Goal: Check status: Check status

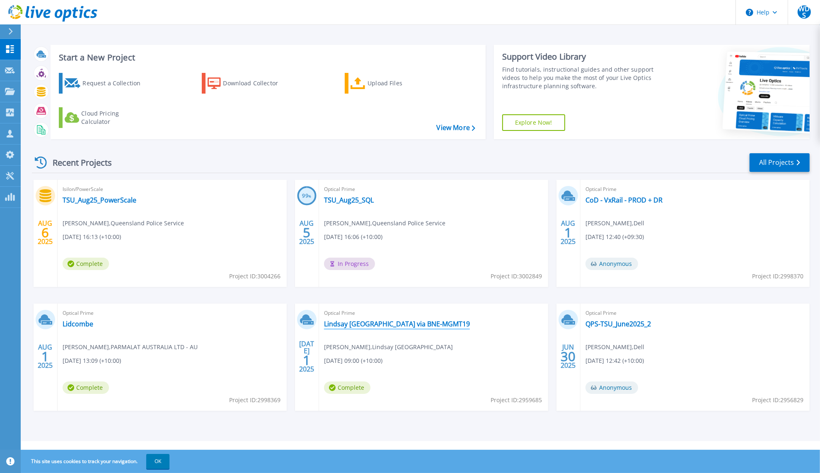
click at [388, 325] on link "Lindsay Australia via BNE-MGMT19" at bounding box center [397, 324] width 146 height 8
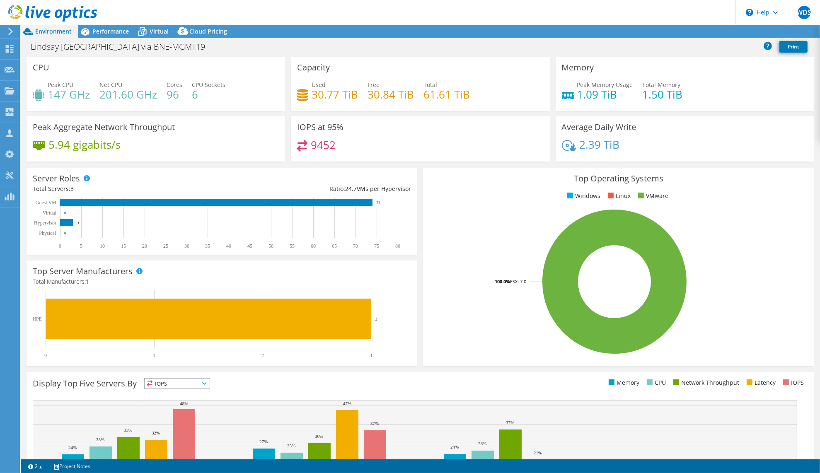
select select "Australia"
select select "AUD"
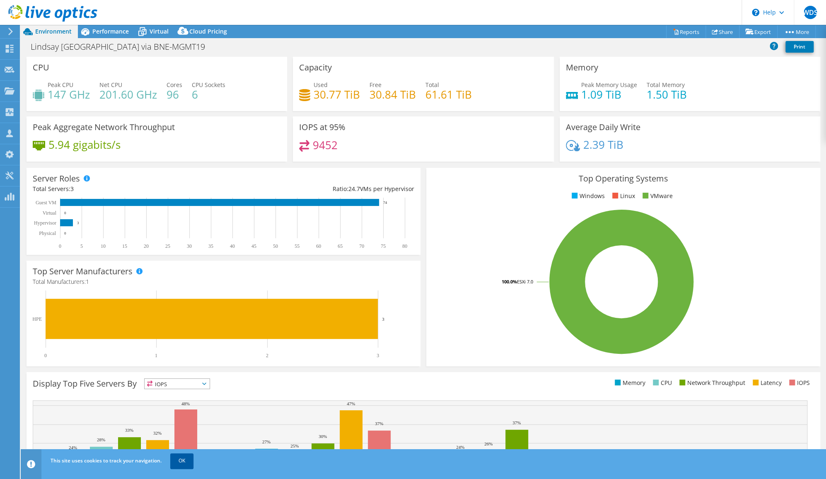
click at [183, 456] on link "OK" at bounding box center [181, 460] width 23 height 15
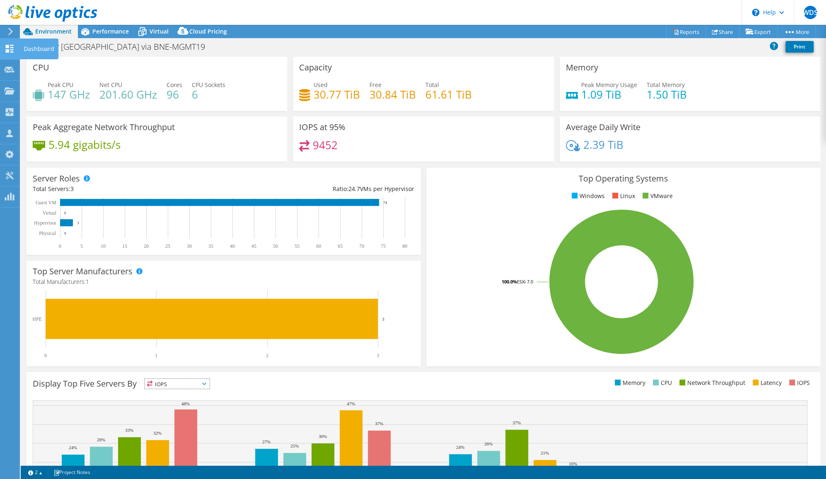
click at [10, 46] on icon at bounding box center [10, 49] width 10 height 8
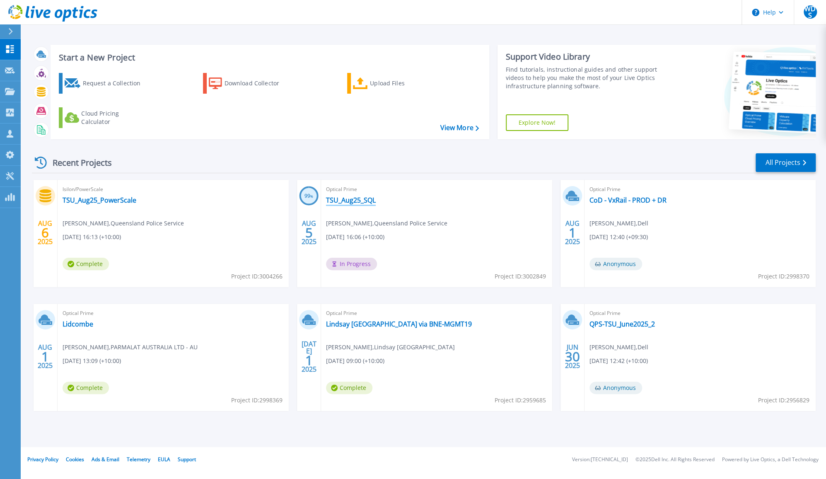
click at [356, 201] on link "TSU_Aug25_SQL" at bounding box center [351, 200] width 50 height 8
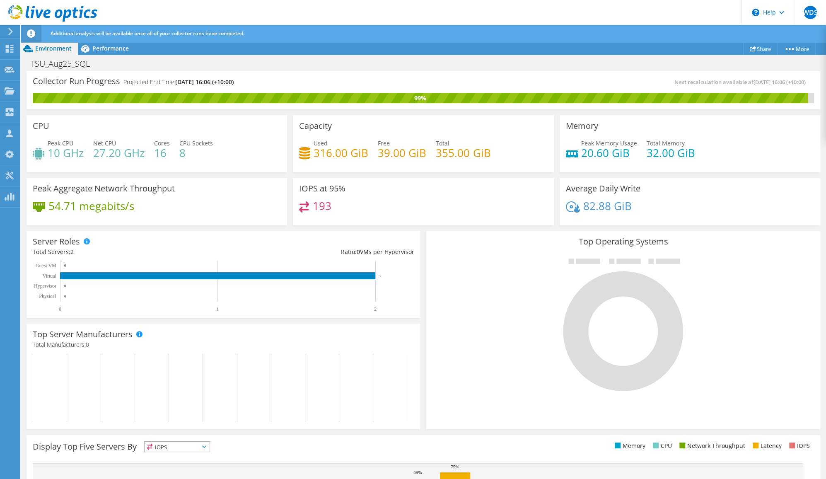
scroll to position [12, 0]
click at [108, 47] on span "Performance" at bounding box center [110, 48] width 36 height 8
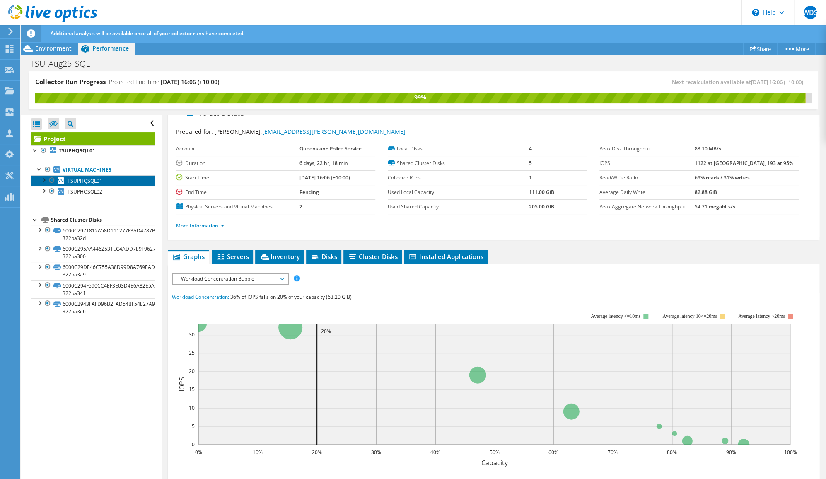
click at [86, 181] on span "TSUPHQSQL01" at bounding box center [85, 180] width 35 height 7
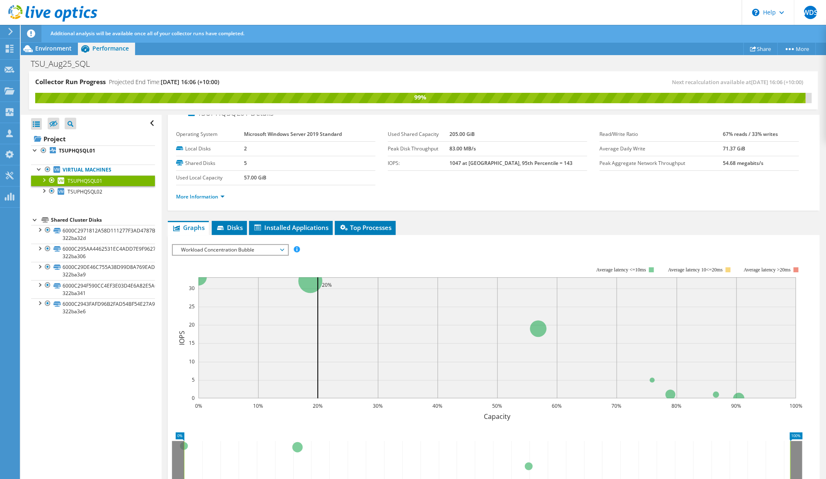
click at [45, 180] on div at bounding box center [43, 179] width 8 height 8
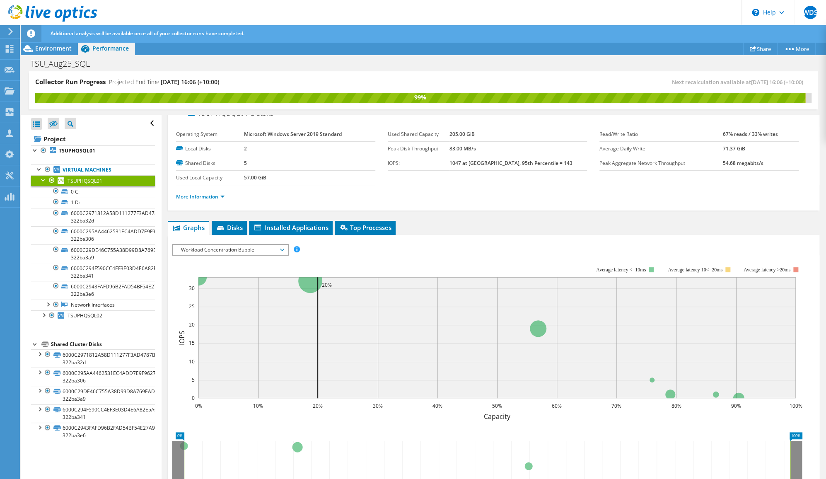
scroll to position [0, 0]
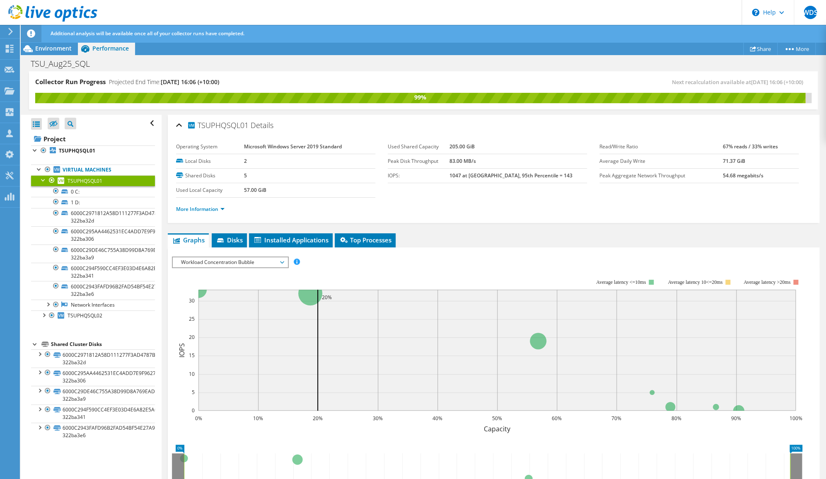
click at [44, 181] on div at bounding box center [43, 179] width 8 height 8
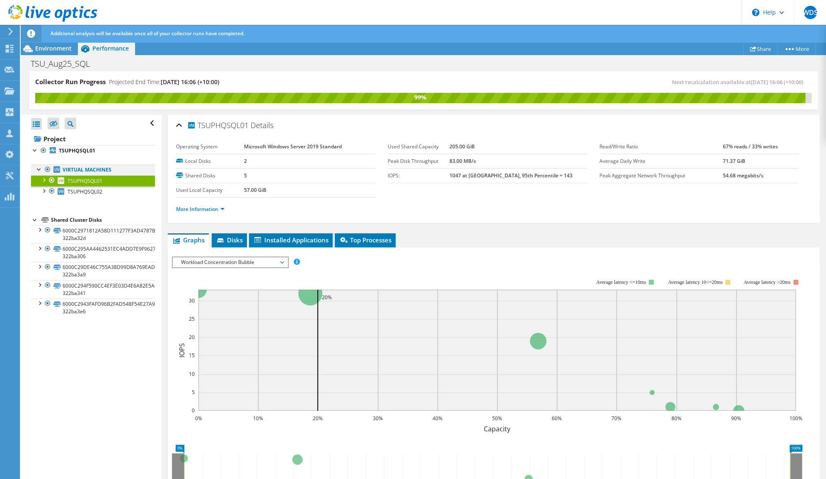
click at [38, 168] on div at bounding box center [39, 169] width 8 height 8
